Goal: Task Accomplishment & Management: Complete application form

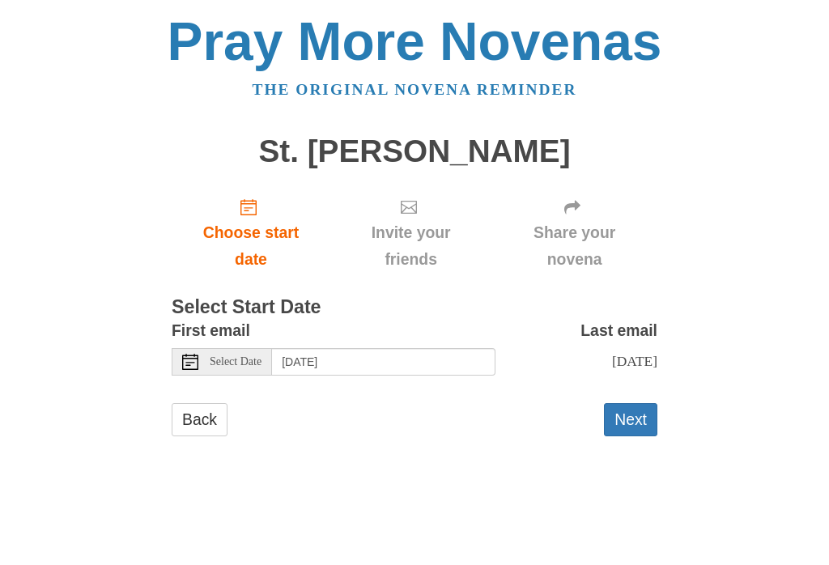
click at [639, 423] on button "Next" at bounding box center [630, 419] width 53 height 33
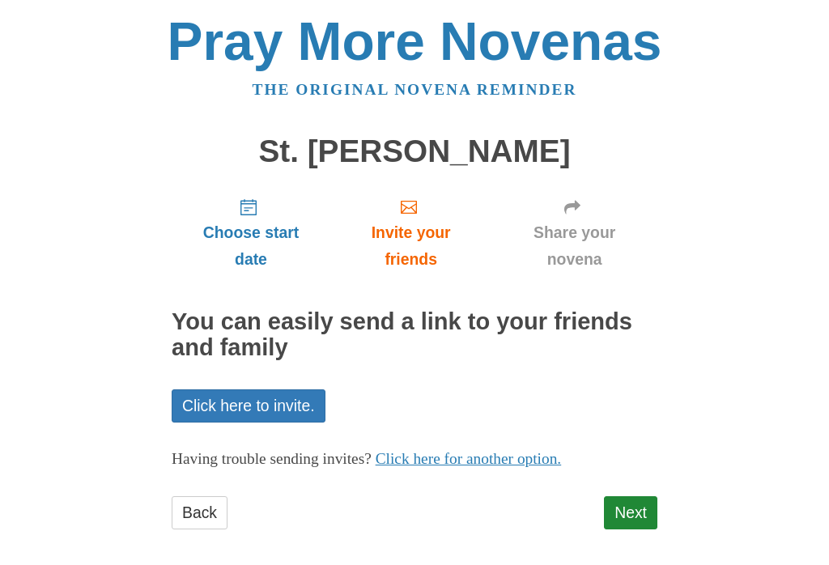
click at [650, 496] on link "Next" at bounding box center [630, 512] width 53 height 33
